Goal: Task Accomplishment & Management: Manage account settings

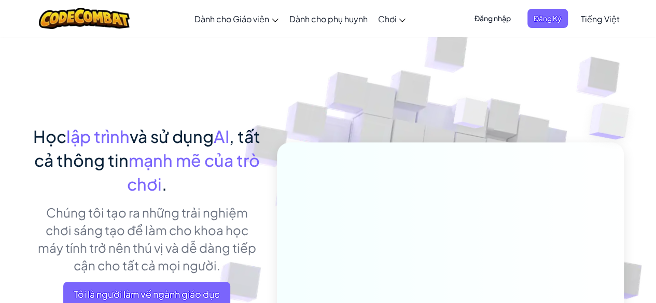
click at [150, 15] on div "Mở menu Dành cho Giáo viên Tạo Tài [PERSON_NAME] Phí. Giải pháp Trường học & Qu…" at bounding box center [327, 18] width 661 height 37
drag, startPoint x: 191, startPoint y: 95, endPoint x: 197, endPoint y: 82, distance: 14.4
click at [197, 82] on div "Học lập trình và sử dụng AI , tất cả thông tin mạnh mẽ của trò chơi . Chúng tôi…" at bounding box center [328, 225] width 591 height 379
click at [501, 15] on font "Đăng nhập" at bounding box center [493, 17] width 36 height 9
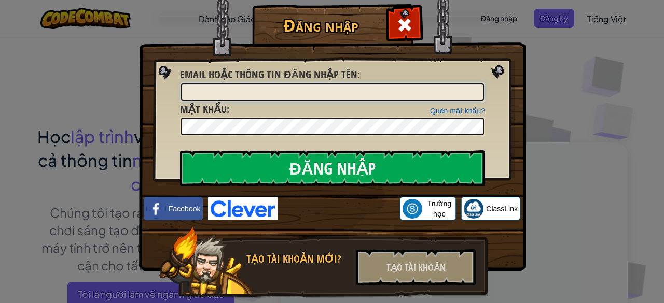
click at [293, 96] on input "Email hoặc thông tin đăng nhập tên :" at bounding box center [332, 93] width 303 height 18
paste input ": [EMAIL_ADDRESS][DOMAIN_NAME]"
click at [189, 93] on input ": [EMAIL_ADDRESS][DOMAIN_NAME]" at bounding box center [332, 93] width 303 height 18
type input "[EMAIL_ADDRESS][DOMAIN_NAME]"
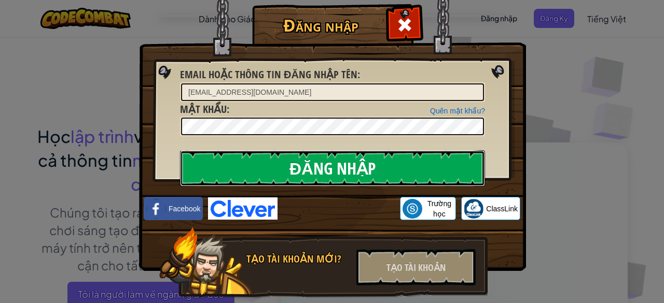
click at [286, 171] on input "Đăng nhập" at bounding box center [332, 168] width 305 height 36
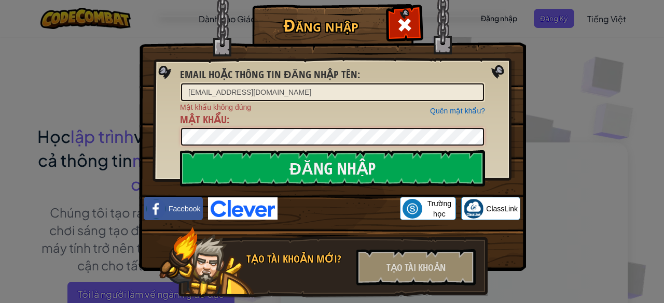
click at [166, 135] on div "Đăng nhập Email hoặc thông tin đăng nhập tên : [EMAIL_ADDRESS][DOMAIN_NAME] Quê…" at bounding box center [332, 167] width 346 height 302
click at [180, 150] on input "Đăng nhập" at bounding box center [332, 168] width 305 height 36
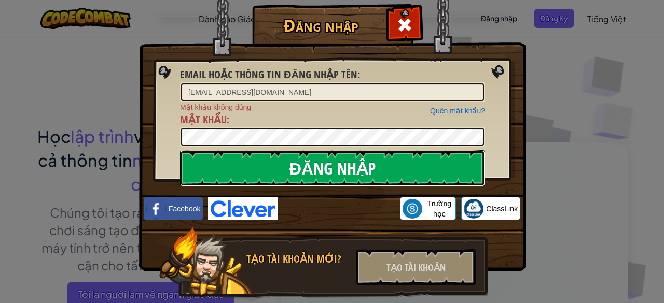
click at [231, 165] on input "Đăng nhập" at bounding box center [332, 168] width 305 height 36
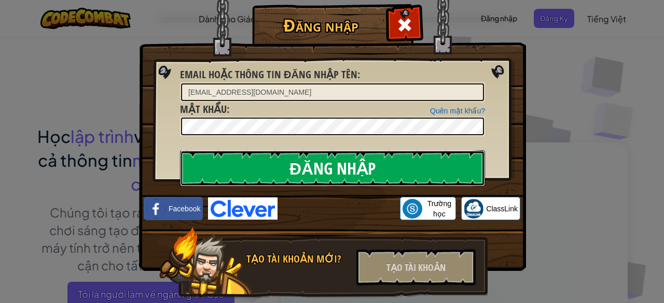
click at [231, 165] on input "Đăng nhập" at bounding box center [332, 168] width 305 height 36
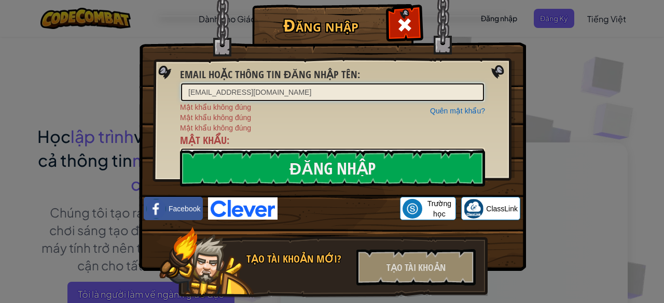
drag, startPoint x: 285, startPoint y: 93, endPoint x: 169, endPoint y: 98, distance: 116.3
click at [169, 98] on div "Đăng nhập Email hoặc thông tin đăng nhập tên : [EMAIL_ADDRESS][DOMAIN_NAME] Quê…" at bounding box center [332, 167] width 346 height 302
type input "l"
click at [414, 23] on div at bounding box center [404, 23] width 33 height 33
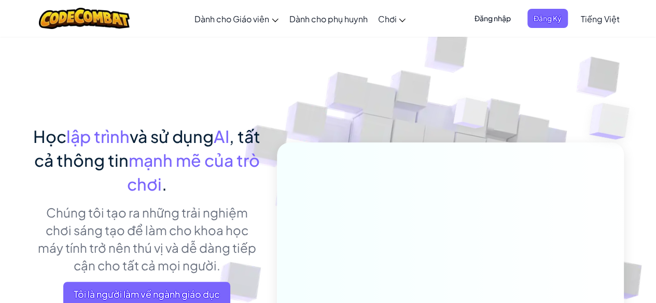
click at [494, 19] on font "Đăng nhập" at bounding box center [493, 17] width 36 height 9
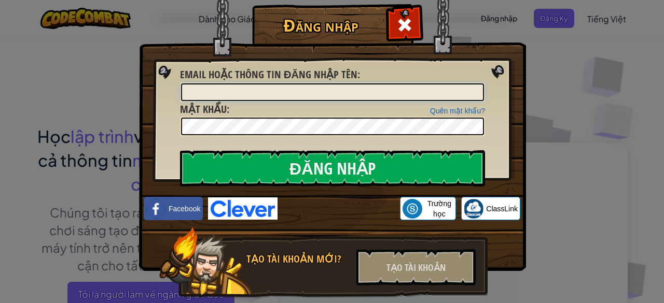
click at [295, 95] on input "Email hoặc thông tin đăng nhập tên :" at bounding box center [332, 93] width 303 height 18
type input "[EMAIL_ADDRESS][DOMAIN_NAME]"
click at [180, 150] on input "Đăng nhập" at bounding box center [332, 168] width 305 height 36
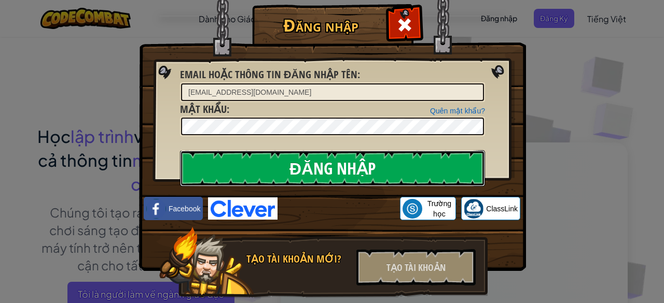
click at [282, 167] on input "Đăng nhập" at bounding box center [332, 168] width 305 height 36
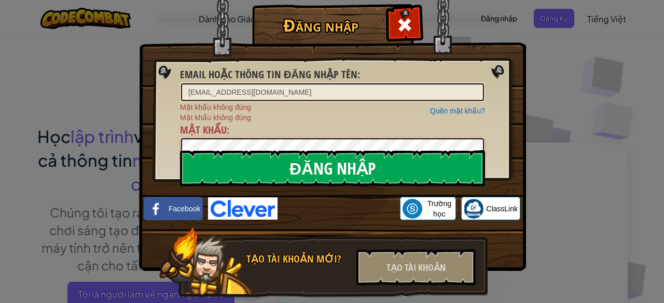
click at [180, 150] on input "Đăng nhập" at bounding box center [332, 168] width 305 height 36
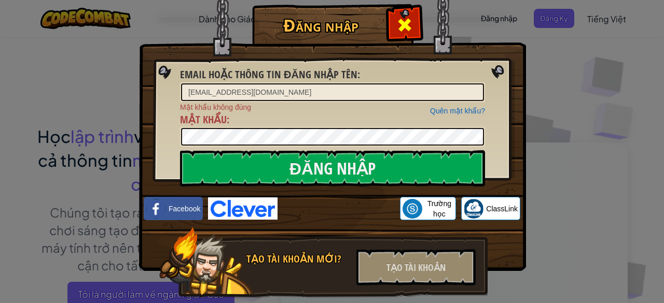
click at [392, 25] on div at bounding box center [404, 23] width 33 height 33
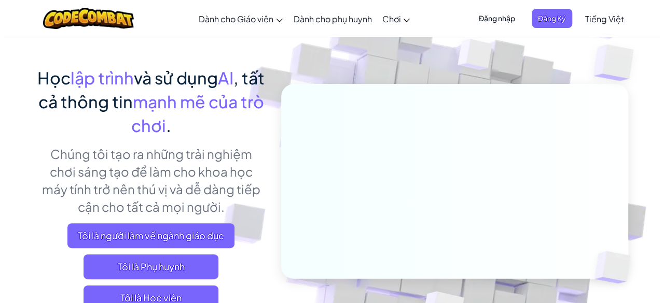
scroll to position [104, 0]
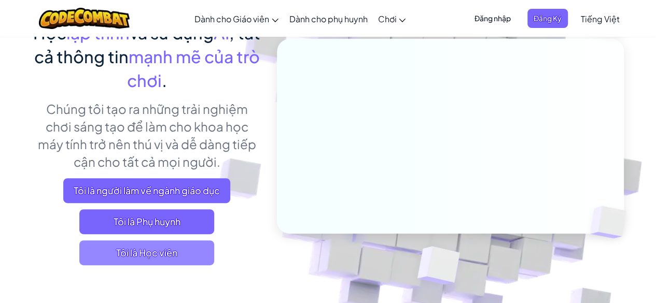
click at [177, 250] on span "Tôi là Học viên" at bounding box center [146, 253] width 135 height 25
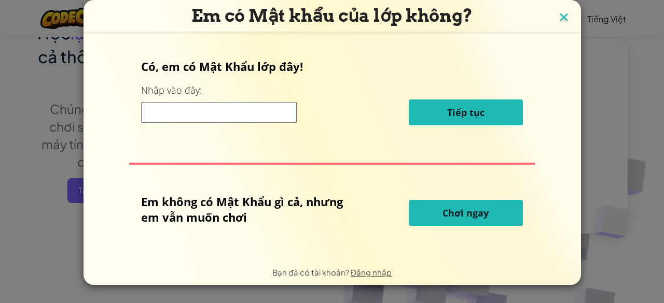
click at [563, 20] on img at bounding box center [563, 18] width 13 height 16
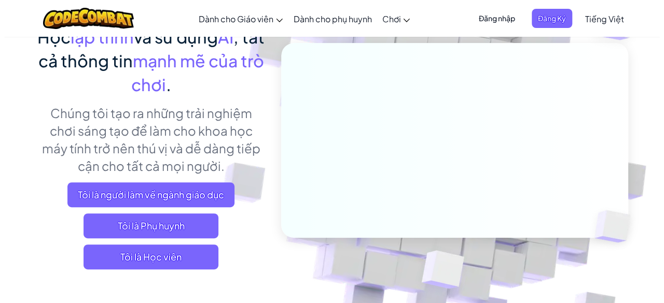
scroll to position [0, 0]
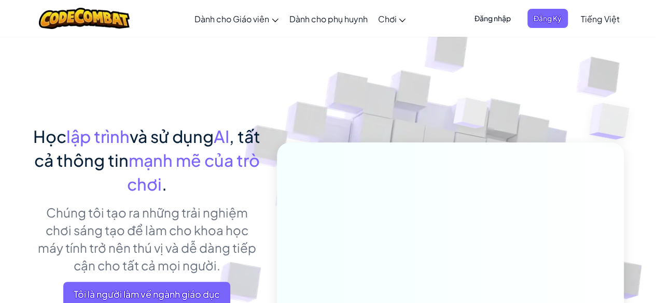
click at [490, 14] on font "Đăng nhập" at bounding box center [493, 17] width 36 height 9
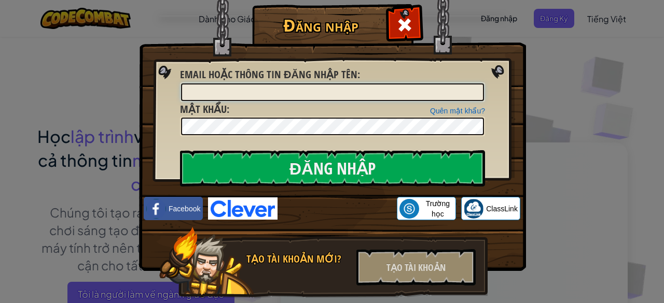
paste input "[EMAIL_ADDRESS][DOMAIN_NAME]"
type input "[EMAIL_ADDRESS][DOMAIN_NAME]"
click at [180, 150] on input "Đăng nhập" at bounding box center [332, 168] width 305 height 36
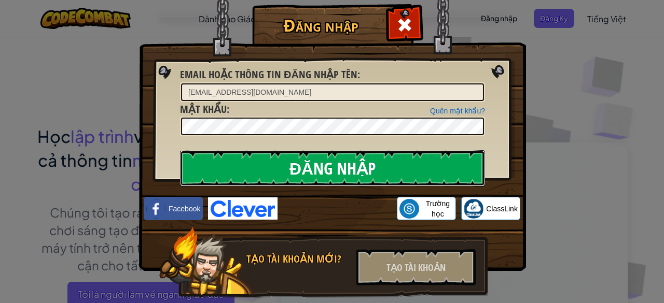
click at [252, 171] on input "Đăng nhập" at bounding box center [332, 168] width 305 height 36
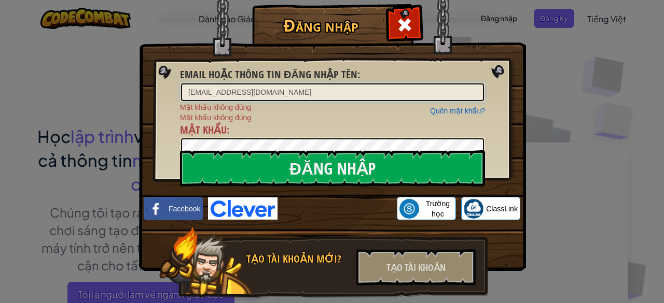
drag, startPoint x: 433, startPoint y: 92, endPoint x: 161, endPoint y: 98, distance: 271.9
click at [161, 98] on div "Đăng nhập Email hoặc thông tin đăng nhập tên : [EMAIL_ADDRESS][DOMAIN_NAME] Quê…" at bounding box center [332, 167] width 346 height 302
click at [159, 142] on div "Đăng nhập Email hoặc thông tin đăng nhập tên : Quên mật khẩu? Mật khẩu không đú…" at bounding box center [332, 167] width 346 height 302
click at [402, 33] on span at bounding box center [404, 25] width 17 height 17
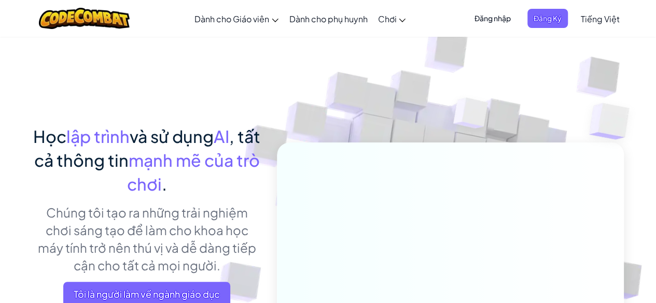
click at [493, 18] on font "Đăng nhập" at bounding box center [493, 17] width 36 height 9
